Goal: Task Accomplishment & Management: Use online tool/utility

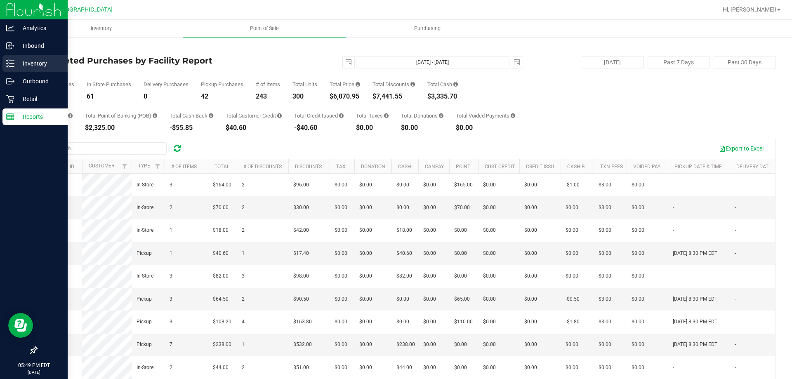
click at [17, 64] on p "Inventory" at bounding box center [38, 64] width 49 height 10
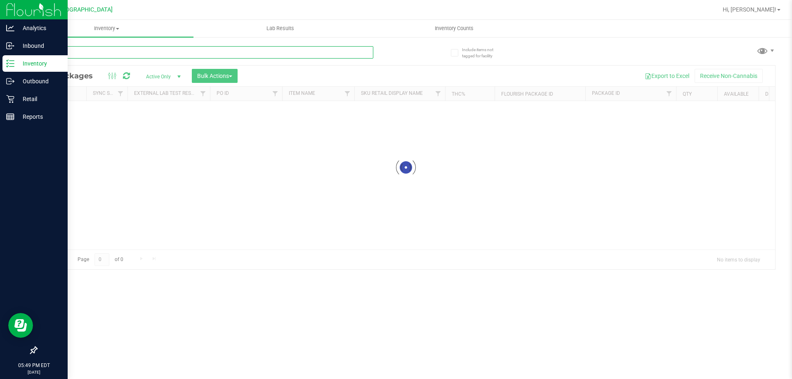
click at [160, 55] on input "text" at bounding box center [204, 52] width 337 height 12
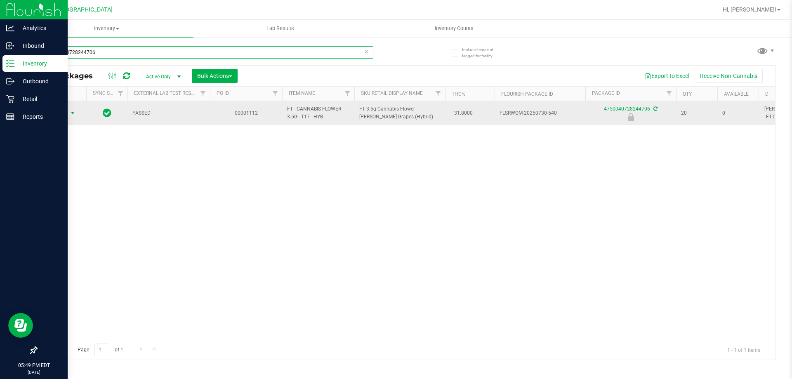
type input "4750040728244706"
click at [71, 110] on span "select" at bounding box center [72, 113] width 7 height 7
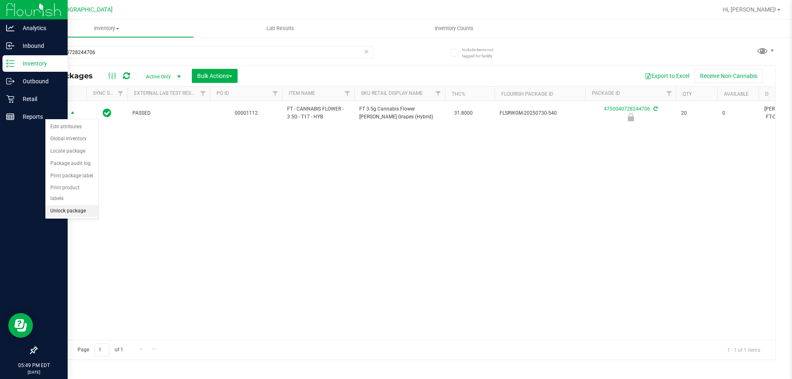
click at [73, 205] on li "Unlock package" at bounding box center [71, 211] width 53 height 12
